Goal: Register for event/course

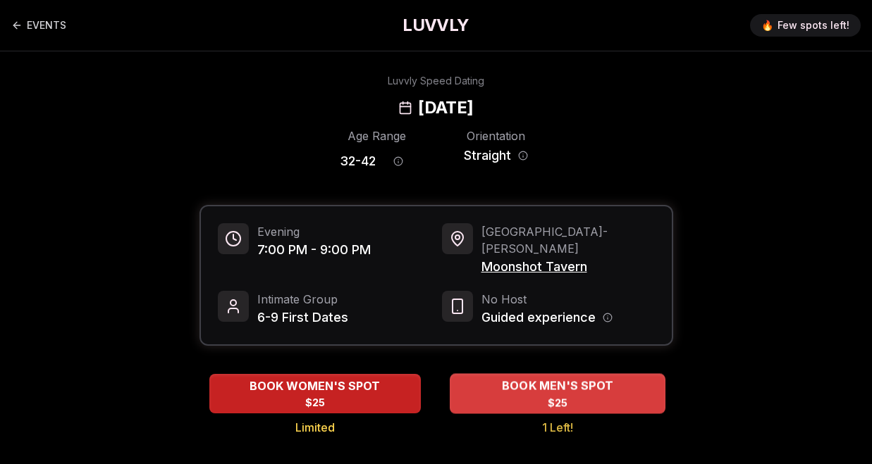
click at [574, 385] on div "BOOK MEN'S SPOT $25" at bounding box center [557, 393] width 216 height 39
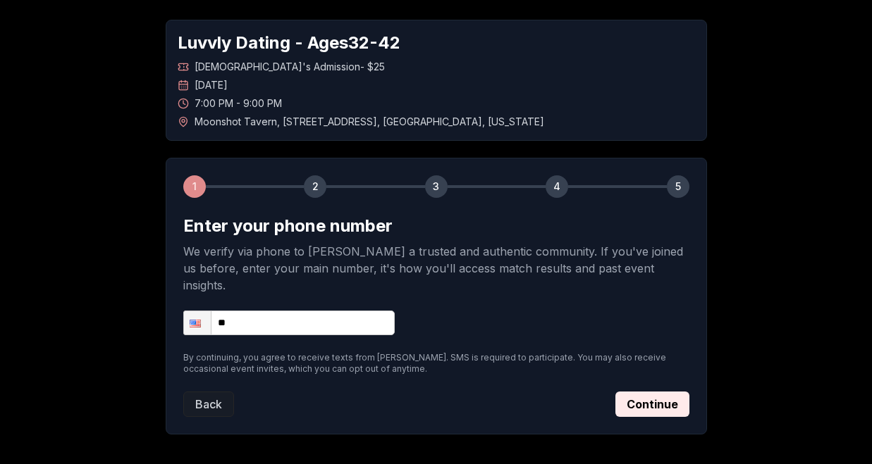
scroll to position [63, 0]
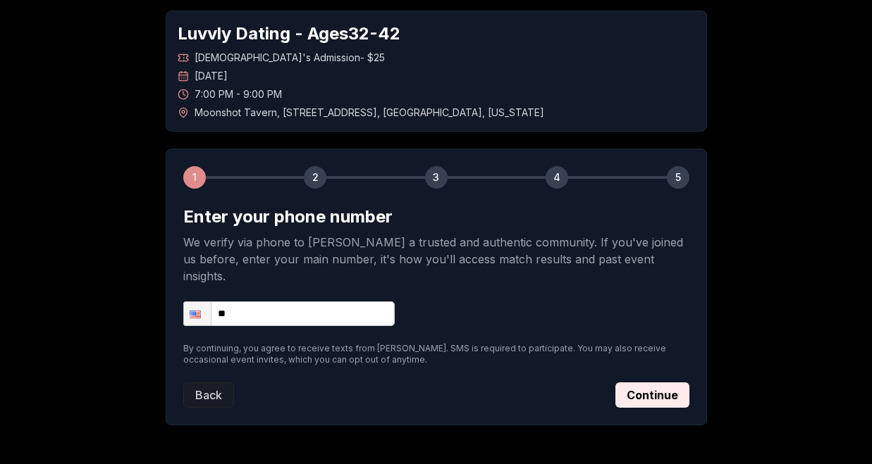
click at [283, 302] on input "**" at bounding box center [288, 314] width 211 height 25
type input "**********"
click at [651, 383] on button "Continue" at bounding box center [652, 395] width 74 height 25
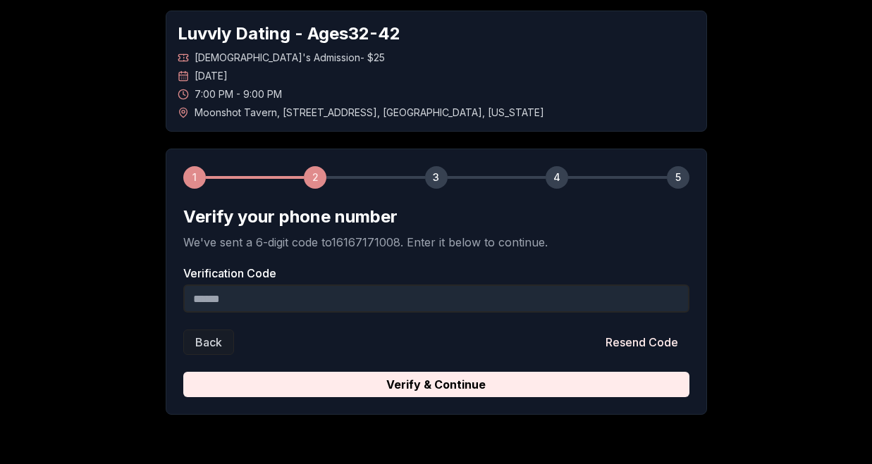
scroll to position [107, 0]
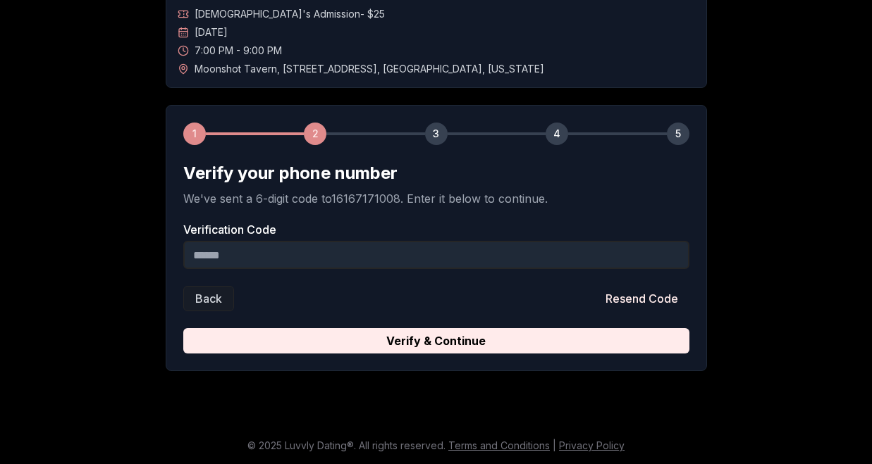
click at [345, 261] on input "Verification Code" at bounding box center [436, 255] width 506 height 28
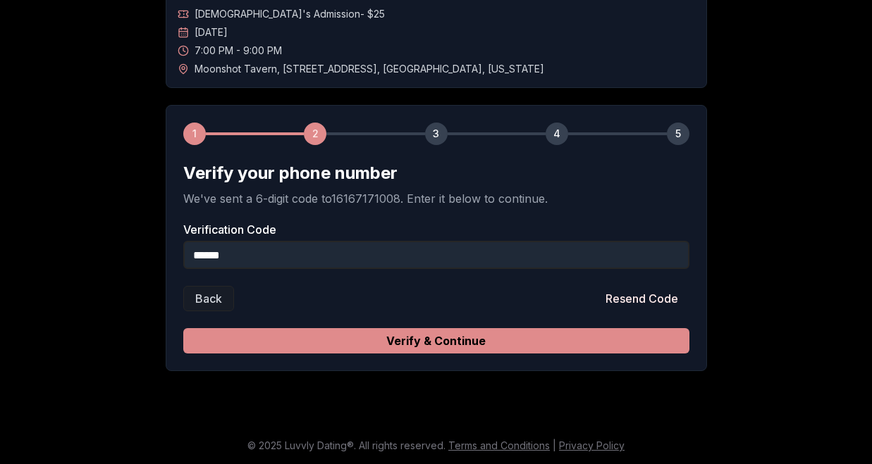
type input "******"
click at [392, 337] on button "Verify & Continue" at bounding box center [436, 340] width 506 height 25
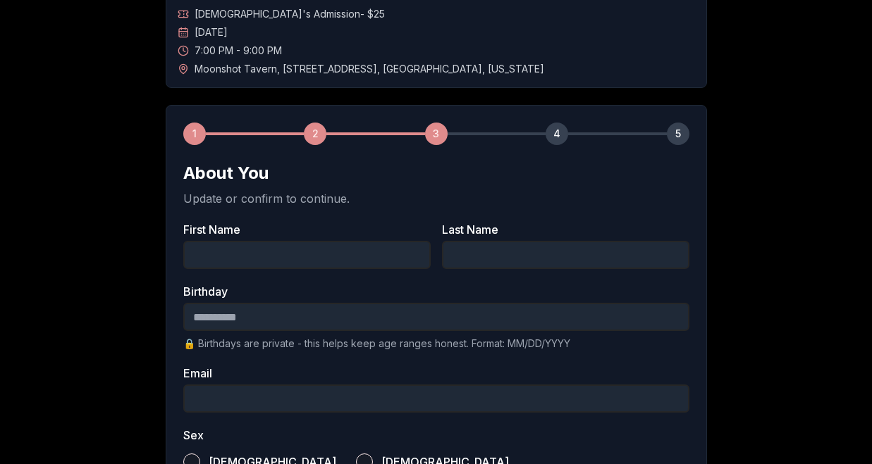
click at [333, 254] on input "First Name" at bounding box center [306, 255] width 247 height 28
type input "****"
type input "*****"
click at [244, 323] on input "Birthday" at bounding box center [436, 317] width 506 height 28
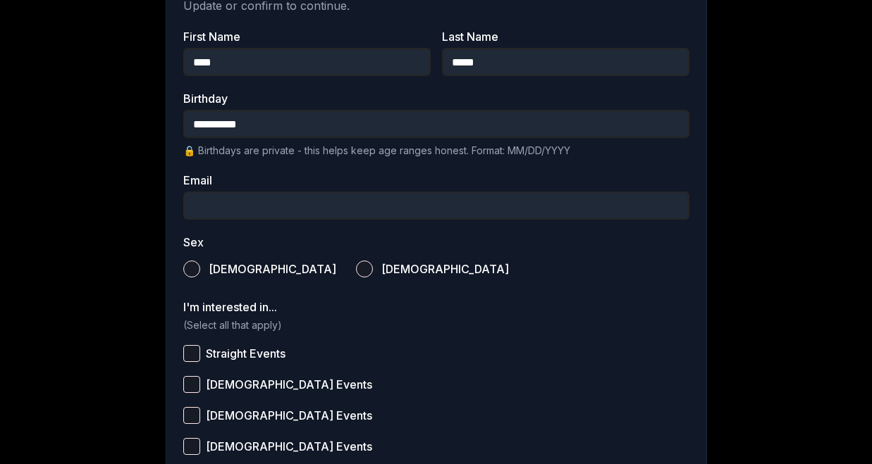
scroll to position [306, 0]
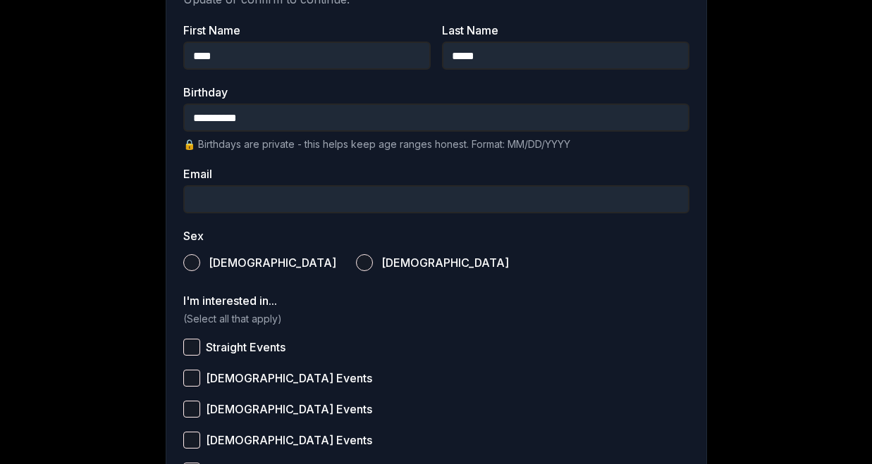
type input "**********"
click at [251, 195] on input "Email" at bounding box center [436, 199] width 506 height 28
type input "**********"
click at [189, 271] on label "[DEMOGRAPHIC_DATA]" at bounding box center [259, 262] width 153 height 31
click at [189, 271] on button "[DEMOGRAPHIC_DATA]" at bounding box center [191, 262] width 17 height 17
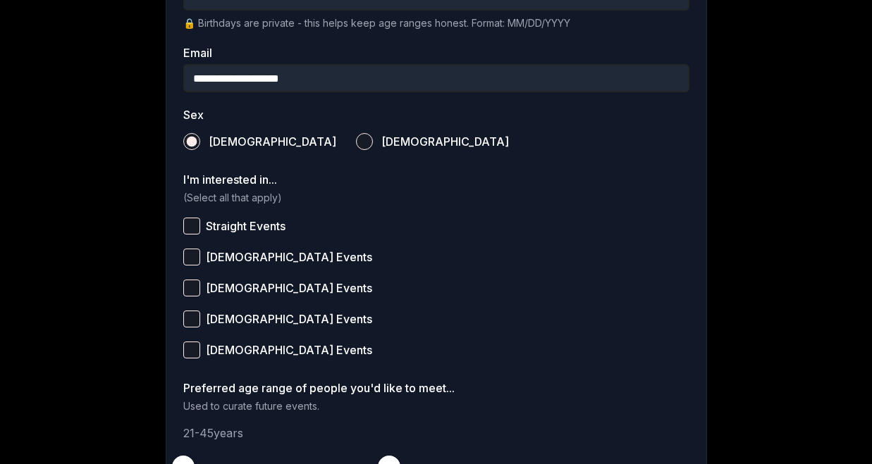
scroll to position [437, 0]
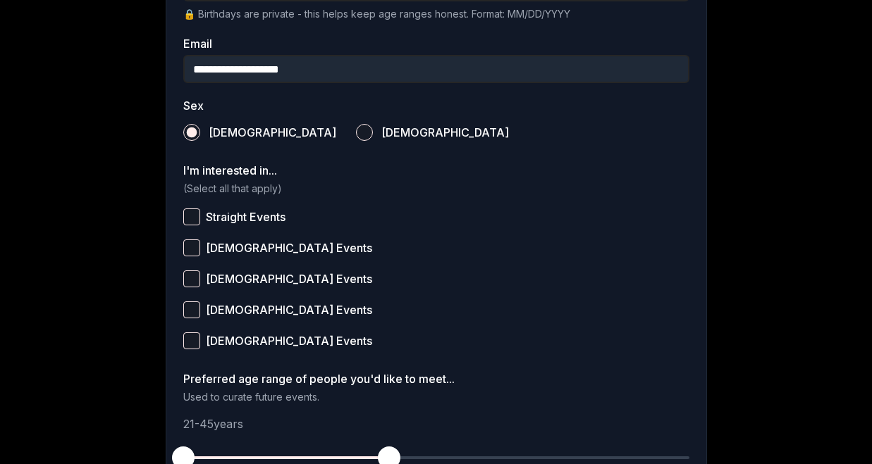
click at [196, 220] on button "Straight Events" at bounding box center [191, 217] width 17 height 17
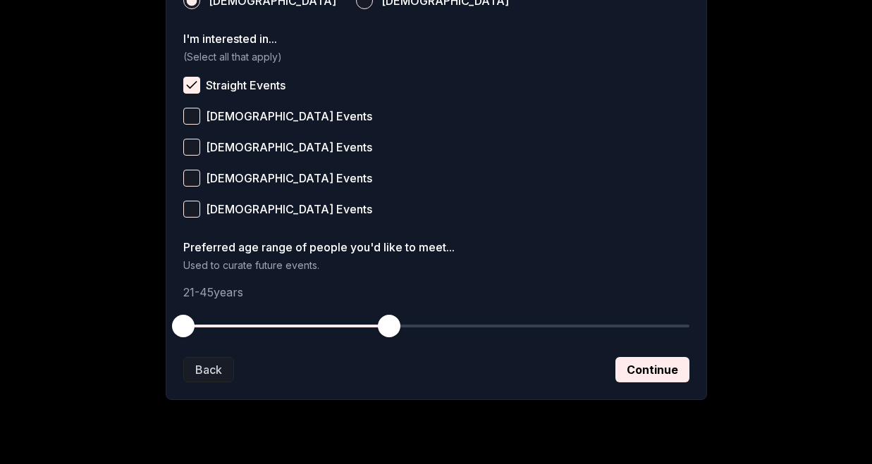
scroll to position [571, 0]
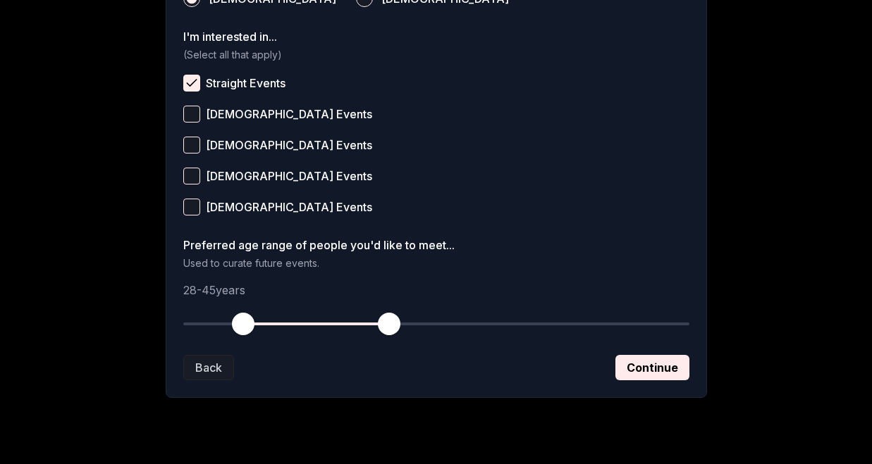
drag, startPoint x: 188, startPoint y: 319, endPoint x: 243, endPoint y: 327, distance: 55.5
click at [243, 327] on span "button" at bounding box center [243, 324] width 23 height 23
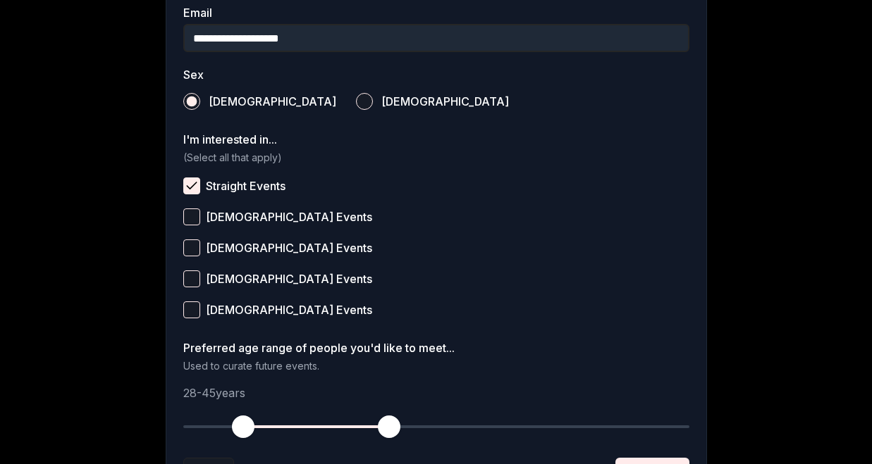
scroll to position [597, 0]
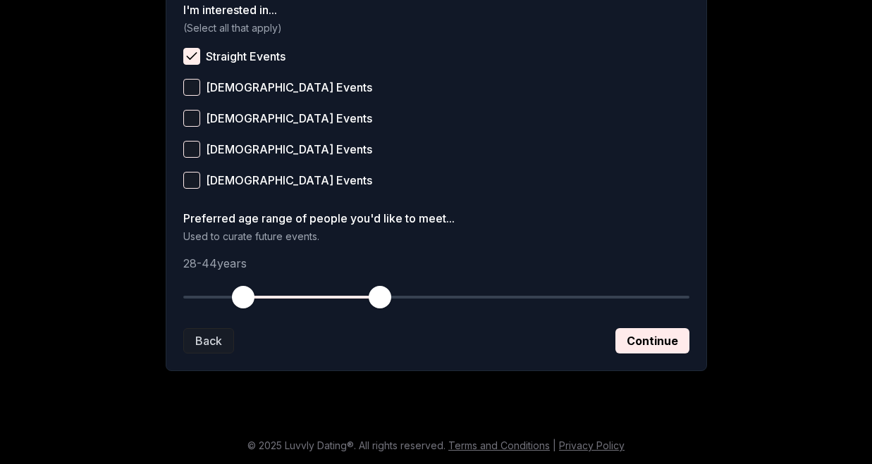
drag, startPoint x: 389, startPoint y: 292, endPoint x: 379, endPoint y: 292, distance: 9.9
click at [379, 292] on span "button" at bounding box center [379, 297] width 23 height 23
drag, startPoint x: 241, startPoint y: 303, endPoint x: 257, endPoint y: 302, distance: 16.2
click at [257, 302] on span "button" at bounding box center [260, 297] width 23 height 23
click at [677, 337] on button "Continue" at bounding box center [652, 340] width 74 height 25
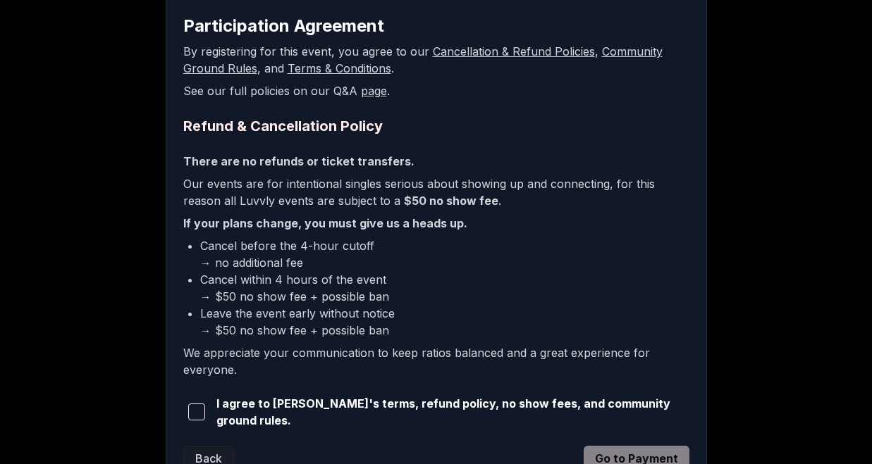
scroll to position [271, 0]
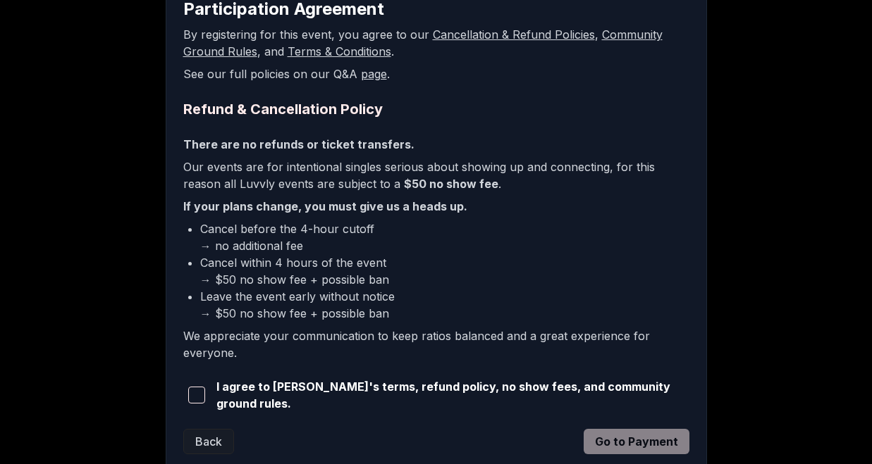
click at [200, 383] on button "button" at bounding box center [196, 395] width 27 height 31
click at [617, 429] on button "Go to Payment" at bounding box center [636, 441] width 106 height 25
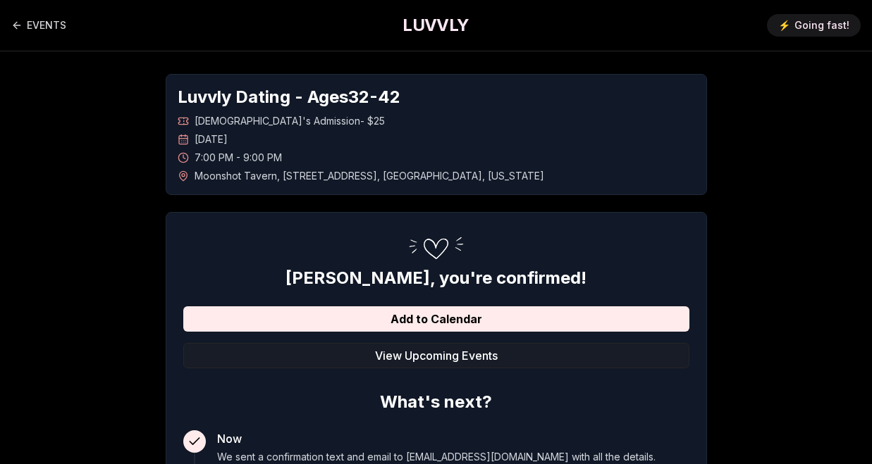
click at [303, 99] on h1 "Luvvly Dating - Ages [DEMOGRAPHIC_DATA]" at bounding box center [436, 97] width 517 height 23
click at [442, 30] on h1 "LUVVLY" at bounding box center [435, 25] width 66 height 23
click at [16, 27] on icon "Back to events" at bounding box center [16, 25] width 11 height 11
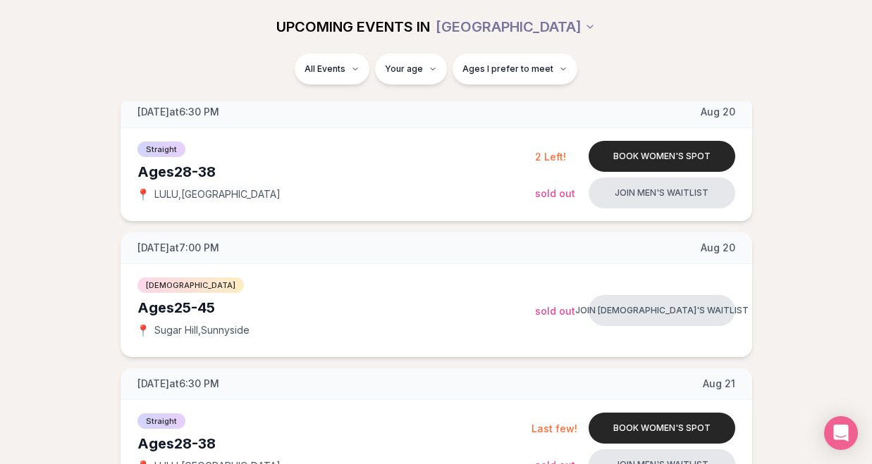
scroll to position [1147, 0]
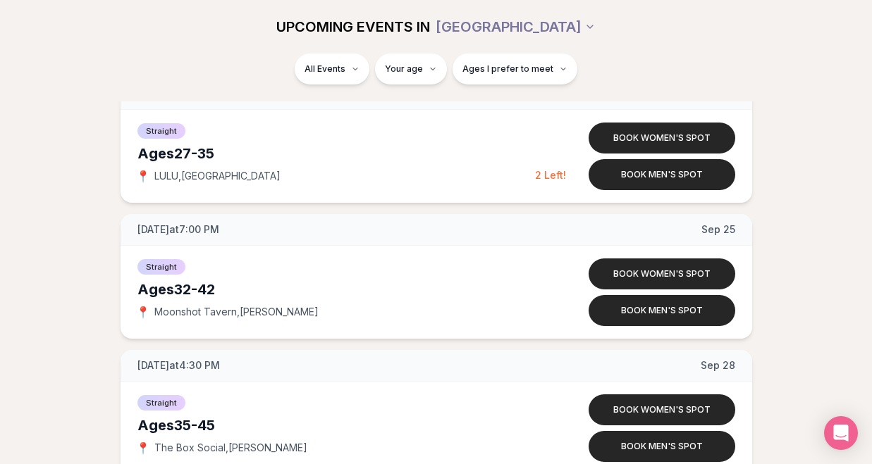
scroll to position [6611, 0]
